Goal: Task Accomplishment & Management: Use online tool/utility

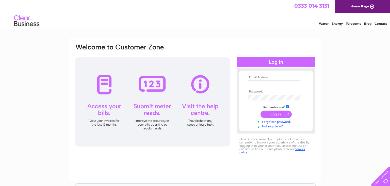
type input "newtoyou_shop@outlook.com"
click at [280, 114] on input "submit" at bounding box center [276, 113] width 31 height 7
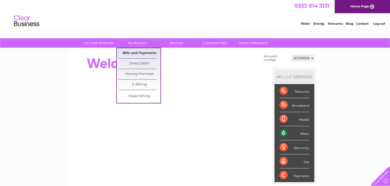
click at [146, 53] on link "Bills and Payments" at bounding box center [140, 53] width 42 height 10
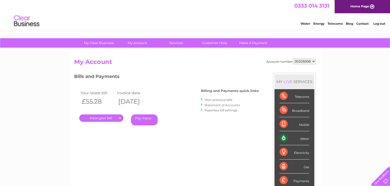
click at [99, 117] on link "." at bounding box center [101, 117] width 44 height 7
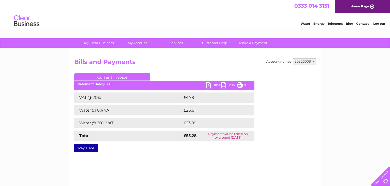
click at [304, 24] on link "Water" at bounding box center [306, 24] width 10 height 4
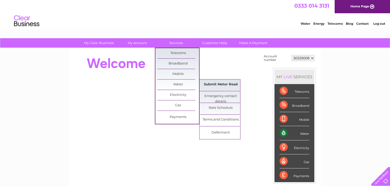
click at [214, 84] on link "Submit Meter Read" at bounding box center [221, 84] width 42 height 10
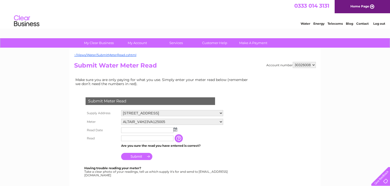
click at [176, 128] on img at bounding box center [176, 129] width 4 height 4
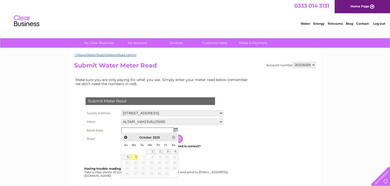
click at [134, 156] on link "6" at bounding box center [134, 156] width 8 height 5
type input "[DATE]"
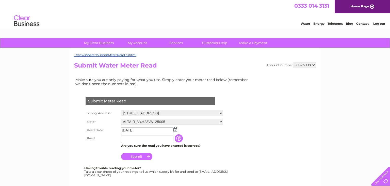
click at [137, 137] on input "text" at bounding box center [147, 138] width 52 height 6
type input "00032"
click at [129, 155] on input "Submit" at bounding box center [136, 156] width 31 height 7
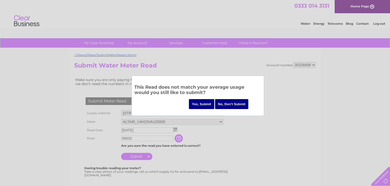
click at [203, 103] on input "Yes, Submit" at bounding box center [201, 104] width 25 height 10
